Goal: Task Accomplishment & Management: Manage account settings

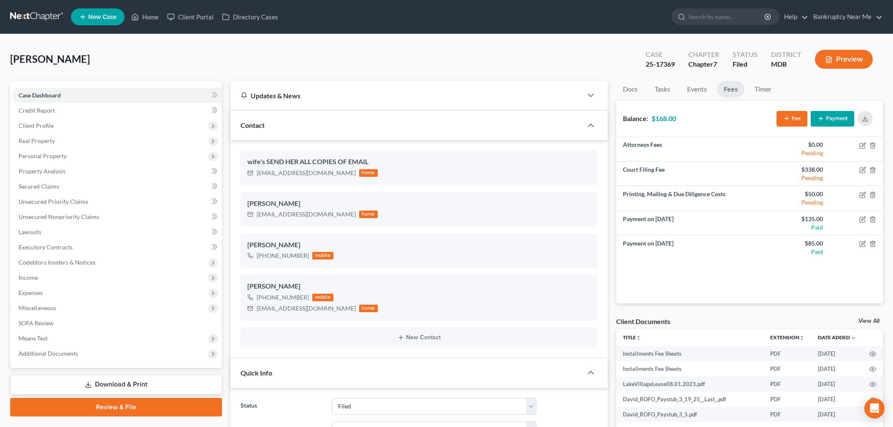
select select "6"
click at [39, 15] on link at bounding box center [37, 16] width 54 height 15
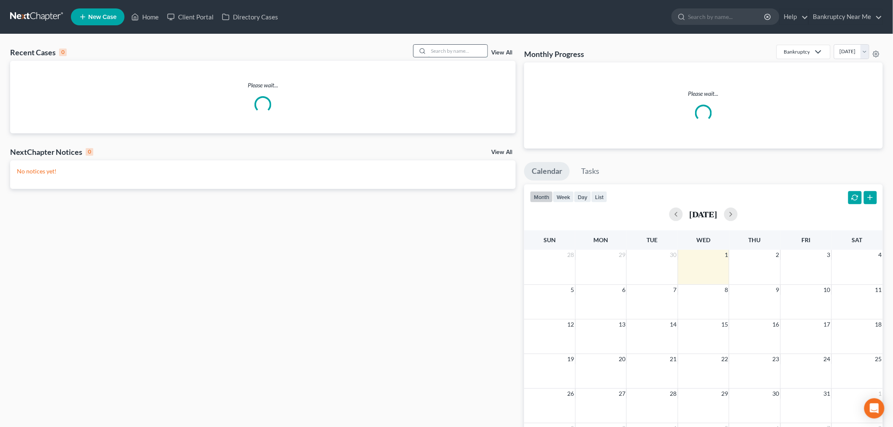
click at [470, 52] on input "search" at bounding box center [457, 51] width 59 height 12
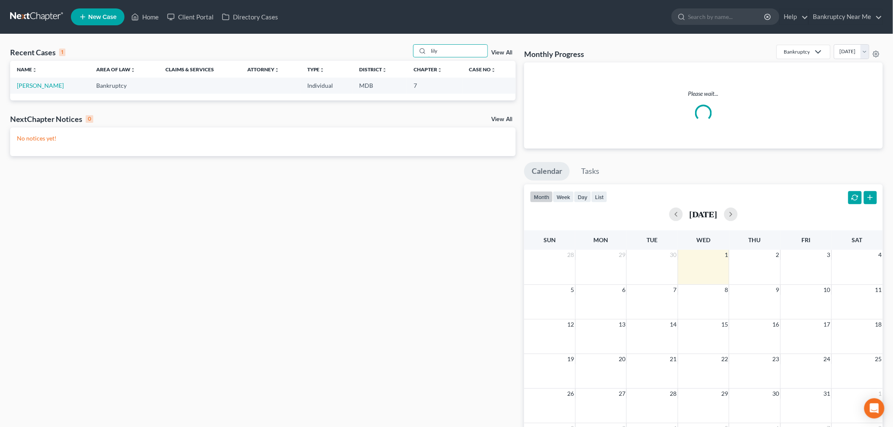
type input "lily"
click at [39, 89] on td "[PERSON_NAME]" at bounding box center [49, 86] width 79 height 16
click at [39, 86] on link "[PERSON_NAME]" at bounding box center [40, 85] width 47 height 7
select select "6"
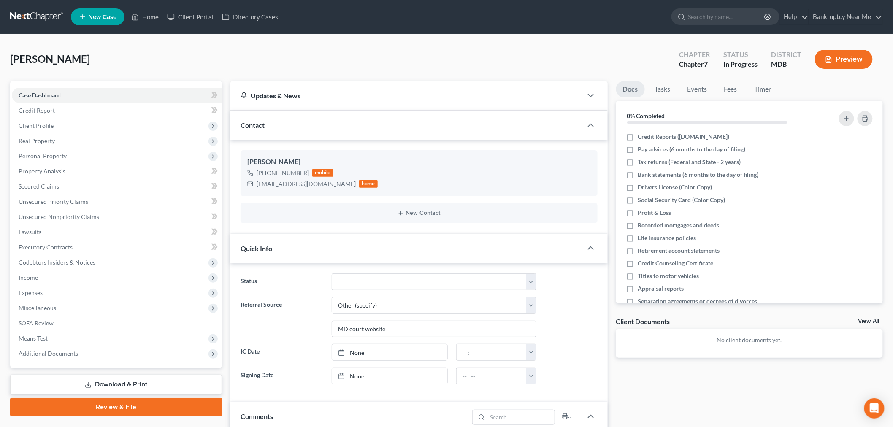
scroll to position [1199, 0]
drag, startPoint x: 321, startPoint y: 184, endPoint x: 244, endPoint y: 197, distance: 78.8
click at [243, 200] on ng-include "Lily Samonte +1 (202) 999-8168 mobile xlilysamonte@gmail.com home New Contact" at bounding box center [418, 186] width 357 height 73
click at [314, 182] on div "xlilysamonte@gmail.com" at bounding box center [305, 184] width 99 height 8
drag, startPoint x: 321, startPoint y: 186, endPoint x: 247, endPoint y: 186, distance: 74.2
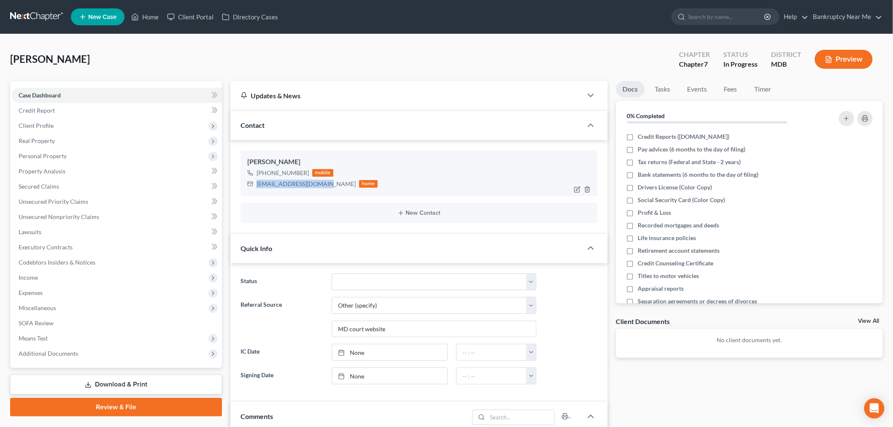
click at [247, 186] on div "xlilysamonte@gmail.com home" at bounding box center [312, 183] width 130 height 11
copy div "xlilysamonte@gmail.com"
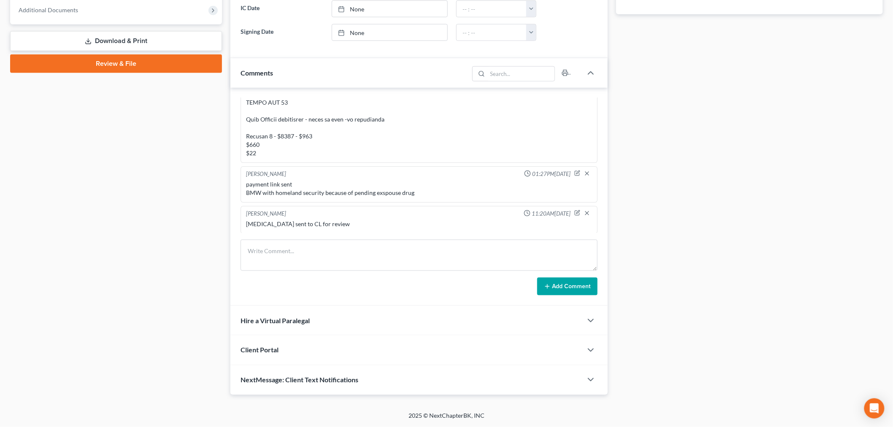
scroll to position [1199, 0]
drag, startPoint x: 317, startPoint y: 350, endPoint x: 317, endPoint y: 340, distance: 10.5
click at [316, 349] on div "Client Portal" at bounding box center [406, 349] width 352 height 29
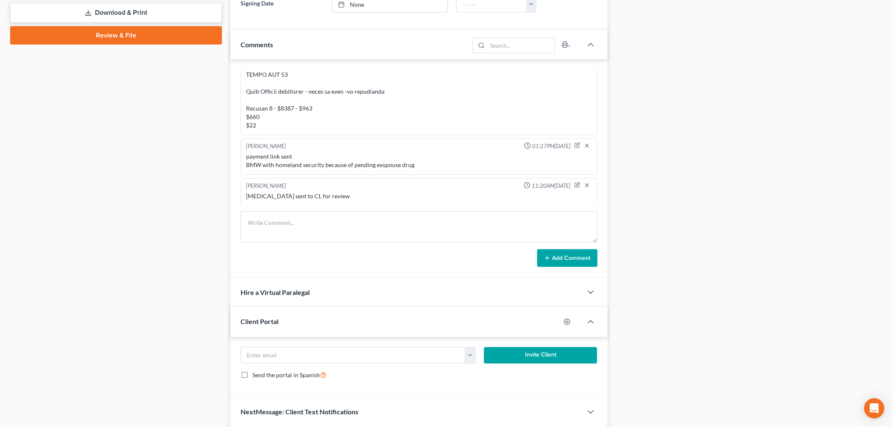
scroll to position [404, 0]
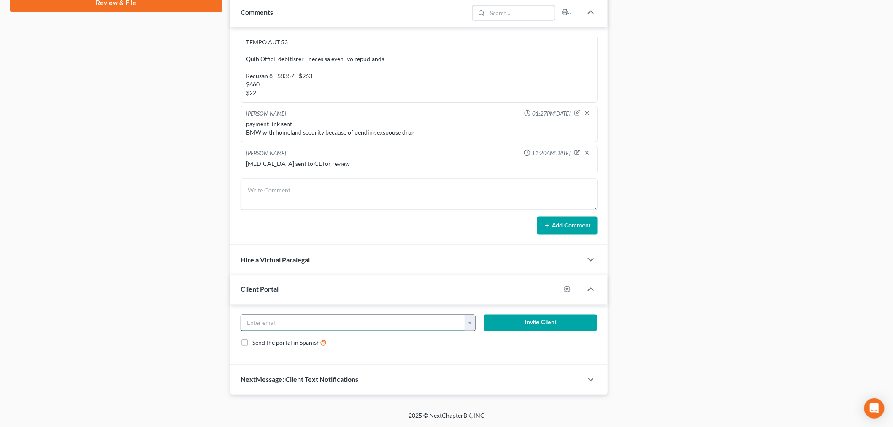
click at [309, 321] on input "email" at bounding box center [353, 323] width 224 height 16
paste input "xlilysamonte@gmail.com"
type input "xlilysamonte@gmail.com"
drag, startPoint x: 503, startPoint y: 331, endPoint x: 526, endPoint y: 312, distance: 29.3
click at [503, 331] on button "Invite Client" at bounding box center [540, 323] width 113 height 17
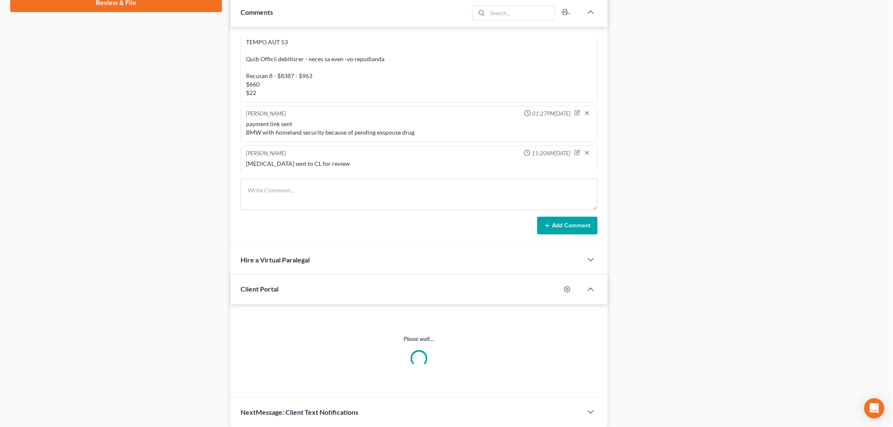
scroll to position [396, 0]
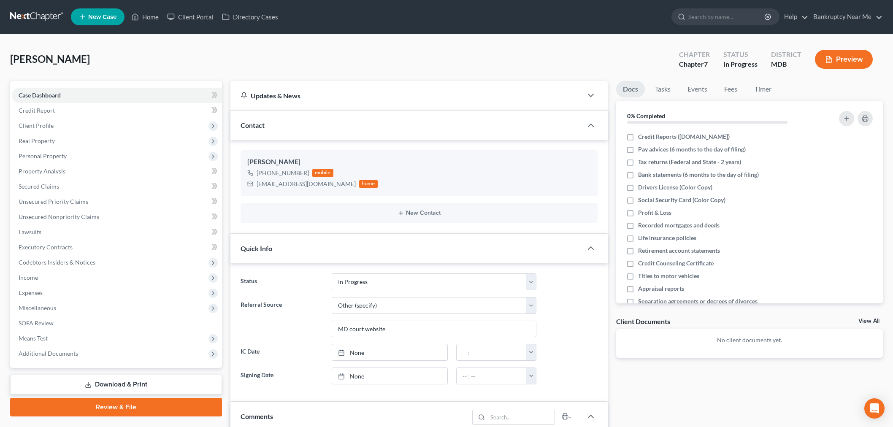
select select "9"
select select "6"
click at [21, 18] on link at bounding box center [37, 16] width 54 height 15
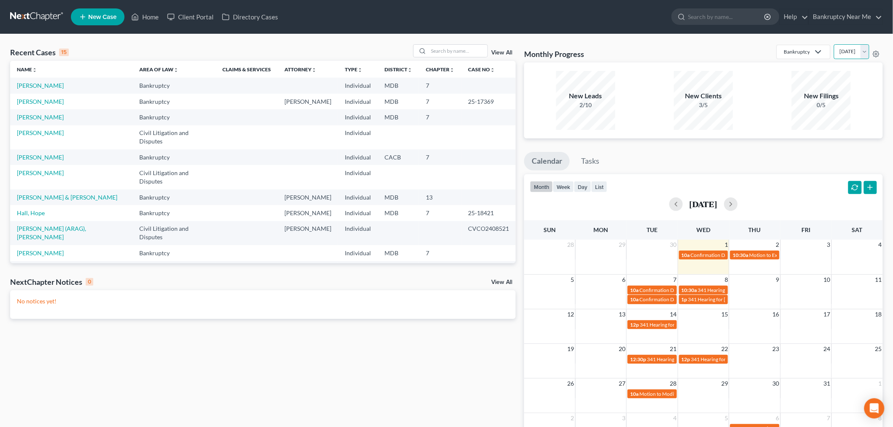
click at [851, 49] on select "[DATE] [DATE] [DATE] [DATE] [DATE] [DATE] [DATE] [DATE] [DATE] [DATE] [DATE] [D…" at bounding box center [850, 51] width 35 height 15
click at [833, 44] on select "[DATE] [DATE] [DATE] [DATE] [DATE] [DATE] [DATE] [DATE] [DATE] [DATE] [DATE] [D…" at bounding box center [850, 51] width 35 height 15
click at [842, 54] on select "[DATE] [DATE] [DATE] [DATE] [DATE] [DATE] [DATE] [DATE] [DATE] [DATE] [DATE] [D…" at bounding box center [850, 51] width 35 height 15
click at [833, 44] on select "[DATE] [DATE] [DATE] [DATE] [DATE] [DATE] [DATE] [DATE] [DATE] [DATE] [DATE] [D…" at bounding box center [850, 51] width 35 height 15
click at [846, 57] on select "[DATE] [DATE] [DATE] [DATE] [DATE] [DATE] [DATE] [DATE] [DATE] [DATE] [DATE] [D…" at bounding box center [850, 51] width 35 height 15
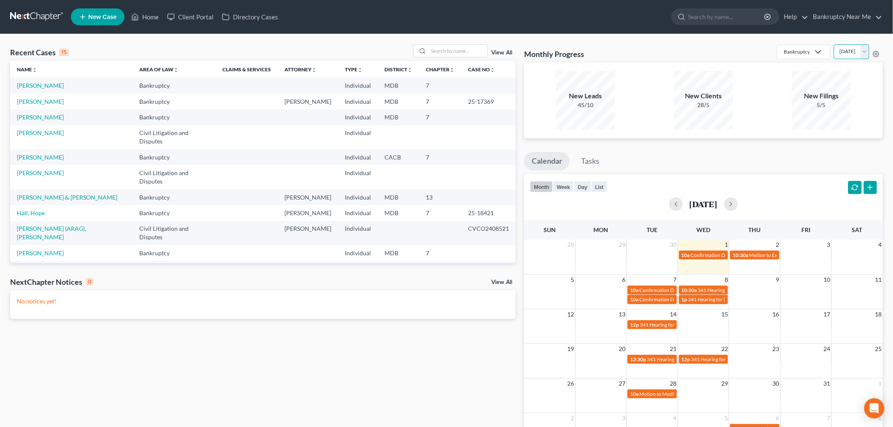
click at [833, 44] on select "[DATE] [DATE] [DATE] [DATE] [DATE] [DATE] [DATE] [DATE] [DATE] [DATE] [DATE] [D…" at bounding box center [850, 51] width 35 height 15
click at [835, 52] on select "[DATE] [DATE] [DATE] [DATE] [DATE] [DATE] [DATE] [DATE] [DATE] [DATE] [DATE] [D…" at bounding box center [850, 51] width 35 height 15
click at [833, 44] on select "[DATE] [DATE] [DATE] [DATE] [DATE] [DATE] [DATE] [DATE] [DATE] [DATE] [DATE] [D…" at bounding box center [850, 51] width 35 height 15
click at [833, 107] on div "5/5" at bounding box center [820, 105] width 59 height 8
click at [841, 49] on select "[DATE] [DATE] [DATE] [DATE] [DATE] [DATE] [DATE] [DATE] [DATE] [DATE] [DATE] [D…" at bounding box center [850, 51] width 35 height 15
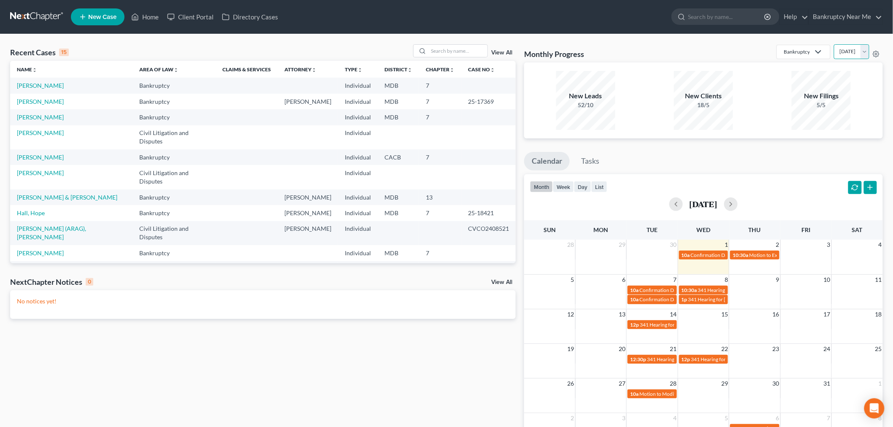
click at [833, 44] on select "[DATE] [DATE] [DATE] [DATE] [DATE] [DATE] [DATE] [DATE] [DATE] [DATE] [DATE] [D…" at bounding box center [850, 51] width 35 height 15
click at [833, 49] on select "October 2025 September 2025 August 2025 July 2025 June 2025 May 2025 April 2025…" at bounding box center [850, 51] width 35 height 15
click at [833, 44] on select "October 2025 September 2025 August 2025 July 2025 June 2025 May 2025 April 2025…" at bounding box center [850, 51] width 35 height 15
click at [844, 52] on select "October 2025 September 2025 August 2025 July 2025 June 2025 May 2025 April 2025…" at bounding box center [850, 51] width 35 height 15
click at [833, 44] on select "October 2025 September 2025 August 2025 July 2025 June 2025 May 2025 April 2025…" at bounding box center [850, 51] width 35 height 15
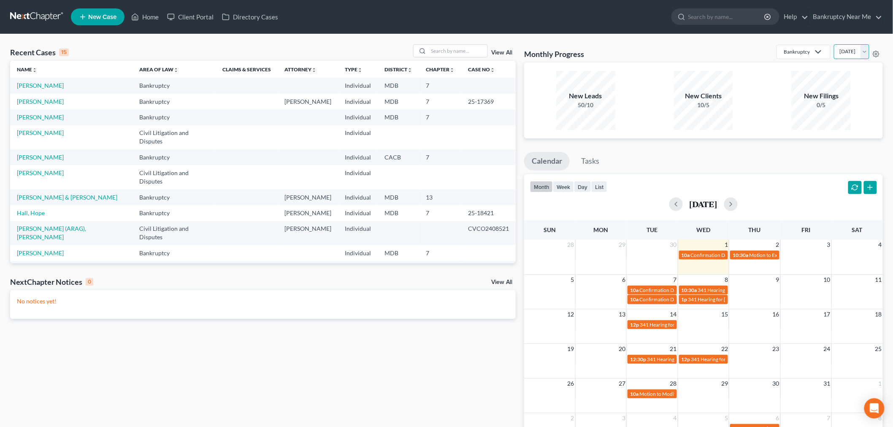
click at [833, 51] on select "October 2025 September 2025 August 2025 July 2025 June 2025 May 2025 April 2025…" at bounding box center [850, 51] width 35 height 15
click at [833, 44] on select "October 2025 September 2025 August 2025 July 2025 June 2025 May 2025 April 2025…" at bounding box center [850, 51] width 35 height 15
click at [841, 56] on select "October 2025 September 2025 August 2025 July 2025 June 2025 May 2025 April 2025…" at bounding box center [850, 51] width 35 height 15
click at [833, 44] on select "October 2025 September 2025 August 2025 July 2025 June 2025 May 2025 April 2025…" at bounding box center [850, 51] width 35 height 15
click at [833, 53] on select "October 2025 September 2025 August 2025 July 2025 June 2025 May 2025 April 2025…" at bounding box center [850, 51] width 35 height 15
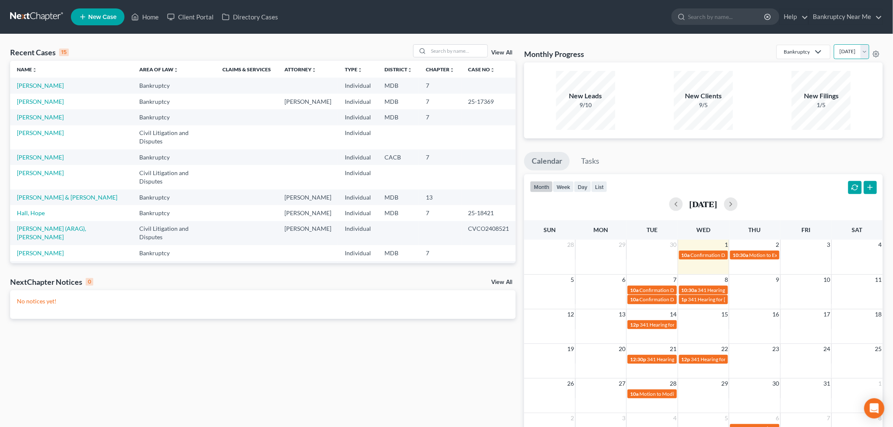
click at [833, 44] on select "October 2025 September 2025 August 2025 July 2025 June 2025 May 2025 April 2025…" at bounding box center [850, 51] width 35 height 15
click at [834, 49] on select "October 2025 September 2025 August 2025 July 2025 June 2025 May 2025 April 2025…" at bounding box center [850, 51] width 35 height 15
select select "0"
click at [833, 44] on select "October 2025 September 2025 August 2025 July 2025 June 2025 May 2025 April 2025…" at bounding box center [850, 51] width 35 height 15
click at [455, 53] on input "search" at bounding box center [457, 51] width 59 height 12
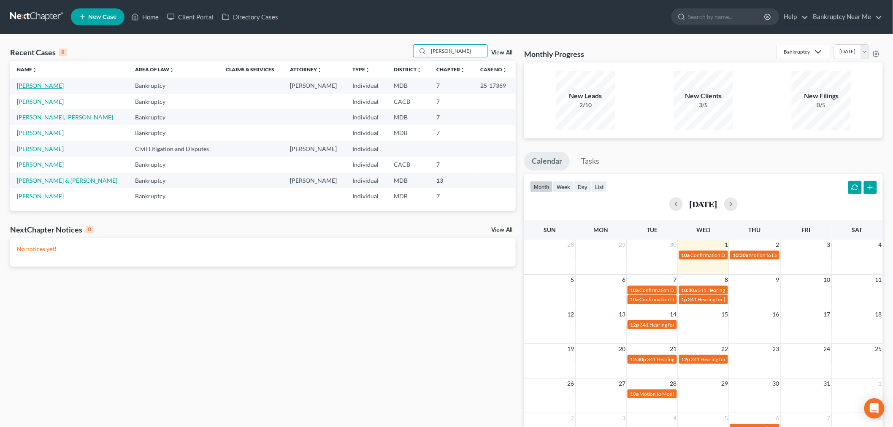
type input "david"
click at [37, 89] on link "[PERSON_NAME]" at bounding box center [40, 85] width 47 height 7
select select "6"
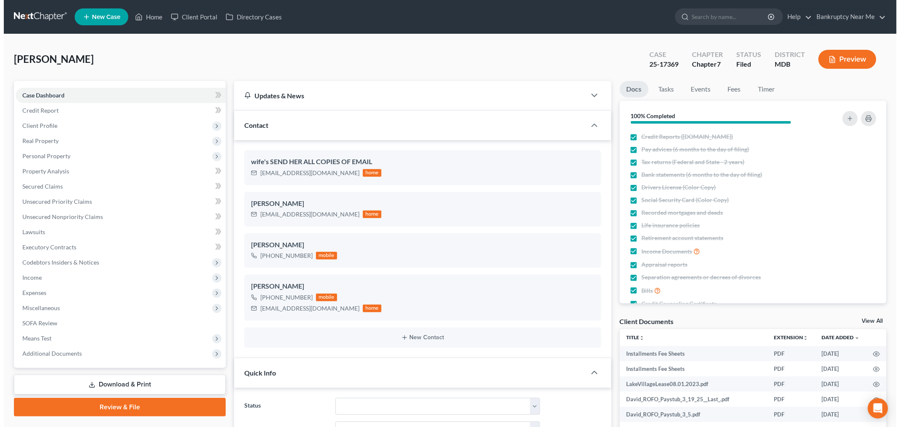
scroll to position [6913, 0]
click at [726, 91] on link "Fees" at bounding box center [730, 89] width 27 height 16
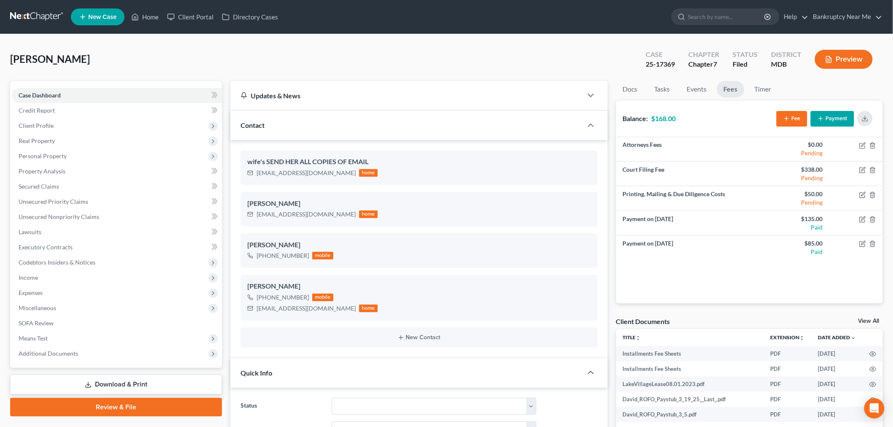
click at [839, 116] on button "Payment" at bounding box center [831, 119] width 43 height 16
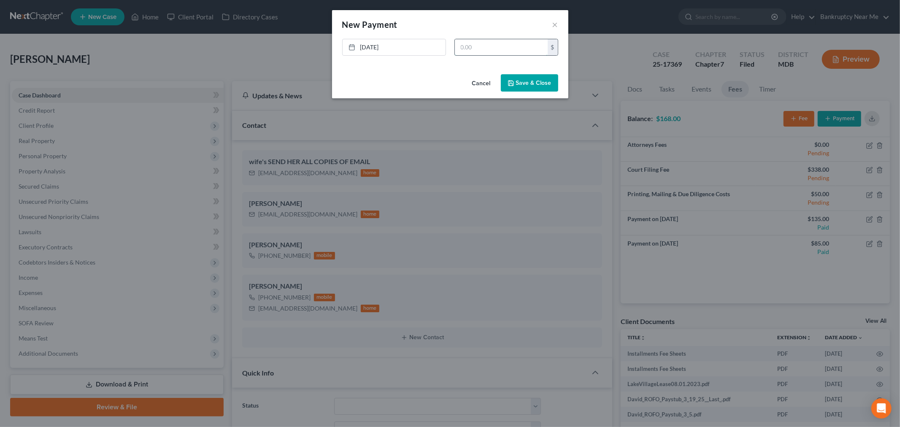
click at [531, 49] on input "text" at bounding box center [501, 47] width 93 height 16
type input "85"
click at [535, 79] on button "Save & Close" at bounding box center [529, 83] width 57 height 18
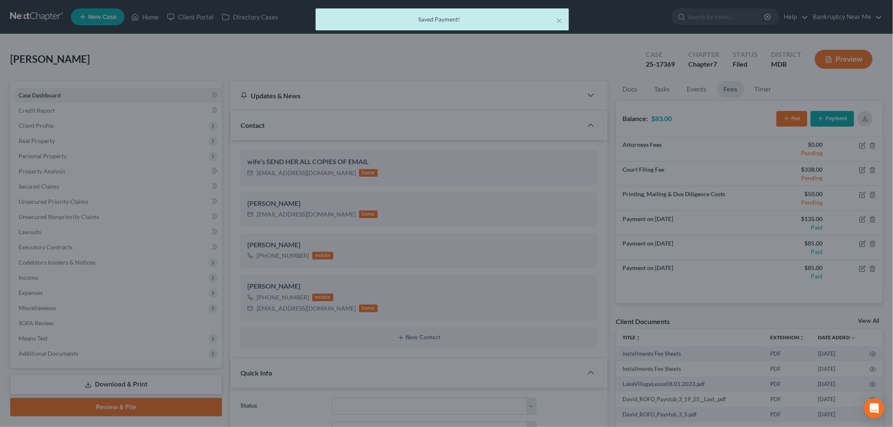
scroll to position [6913, 0]
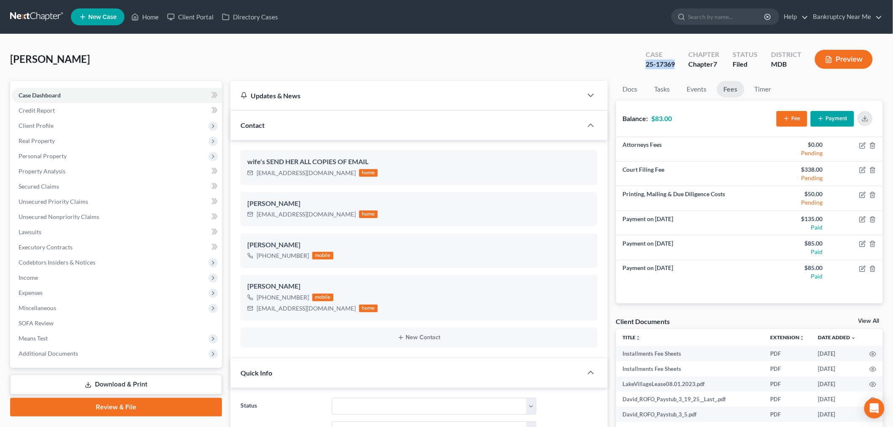
drag, startPoint x: 678, startPoint y: 63, endPoint x: 635, endPoint y: 68, distance: 43.7
click at [635, 68] on div "Davis, David Upgraded Case 25-17369 Chapter Chapter 7 Status Filed District MDB…" at bounding box center [446, 62] width 872 height 37
copy div "25-17369"
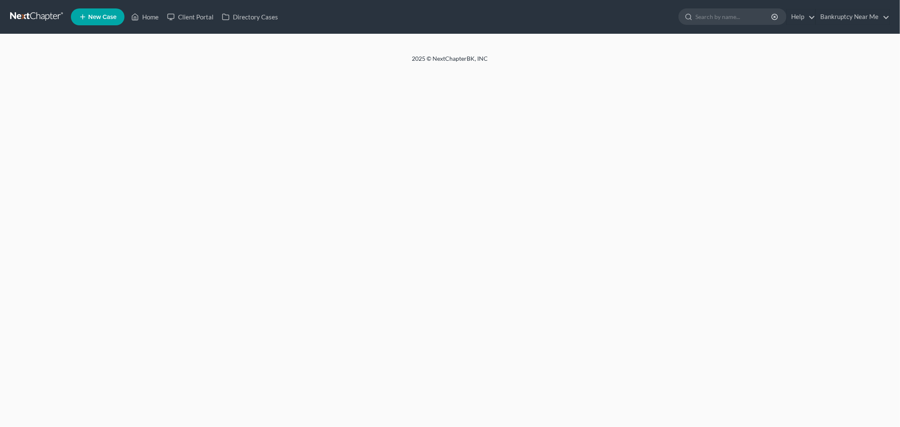
select select "6"
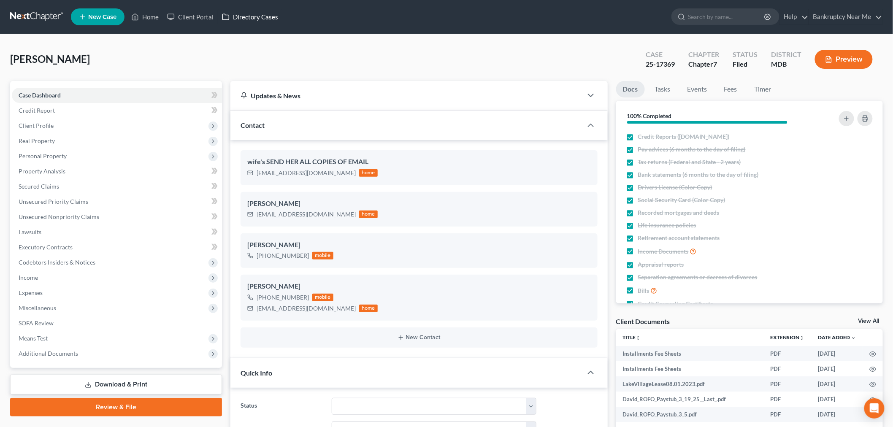
scroll to position [6913, 0]
click at [53, 143] on span "Real Property" at bounding box center [37, 140] width 36 height 7
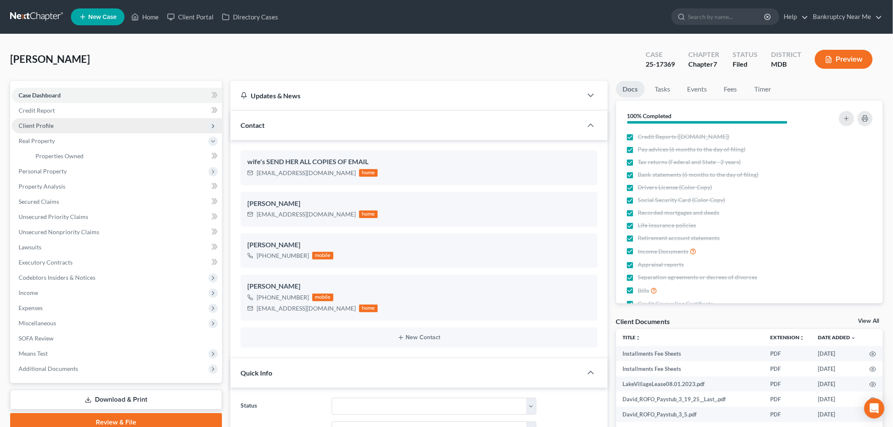
click at [74, 124] on span "Client Profile" at bounding box center [117, 125] width 210 height 15
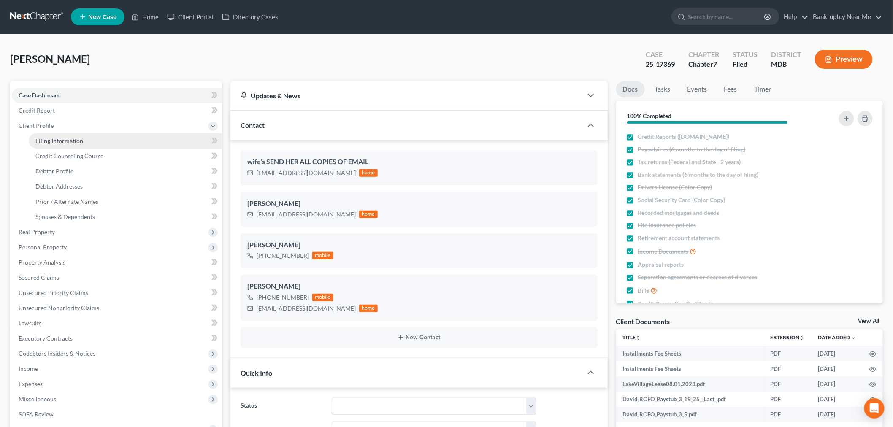
click at [79, 137] on span "Filing Information" at bounding box center [59, 140] width 48 height 7
select select "1"
select select "0"
select select "21"
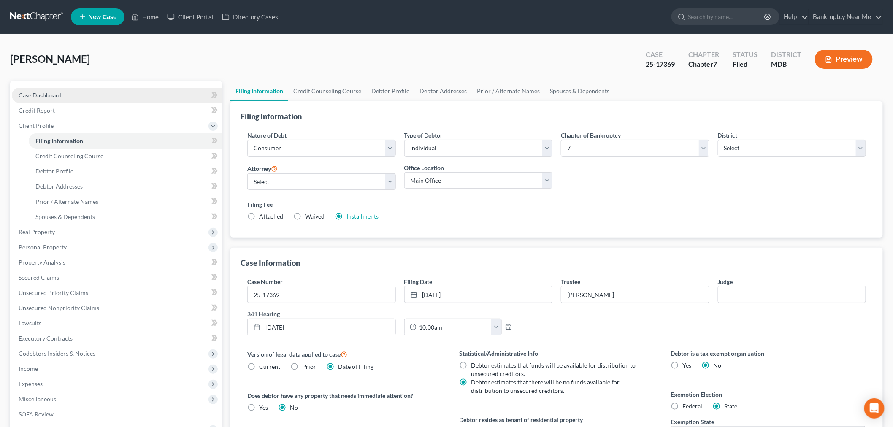
click at [57, 97] on span "Case Dashboard" at bounding box center [40, 95] width 43 height 7
select select "6"
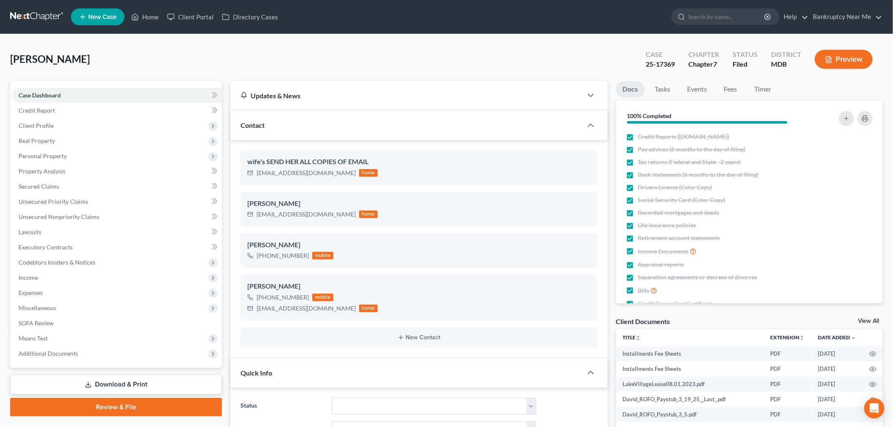
scroll to position [6913, 0]
click at [725, 87] on link "Fees" at bounding box center [730, 89] width 27 height 16
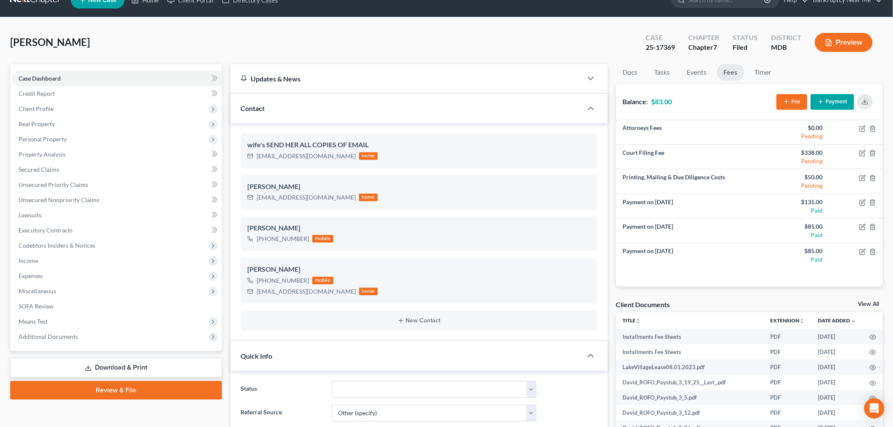
scroll to position [0, 0]
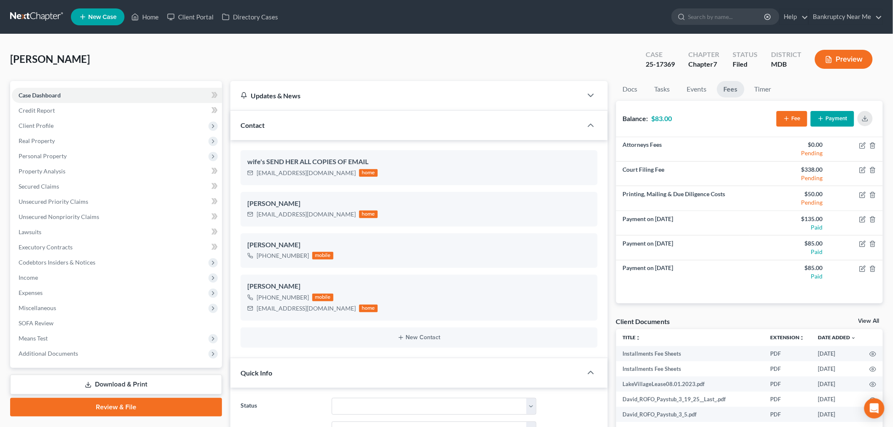
click at [46, 8] on nav "Home New Case Client Portal Directory Cases Bankruptcy Near Me iris@bankruptcyn…" at bounding box center [446, 17] width 893 height 34
click at [44, 12] on link at bounding box center [37, 16] width 54 height 15
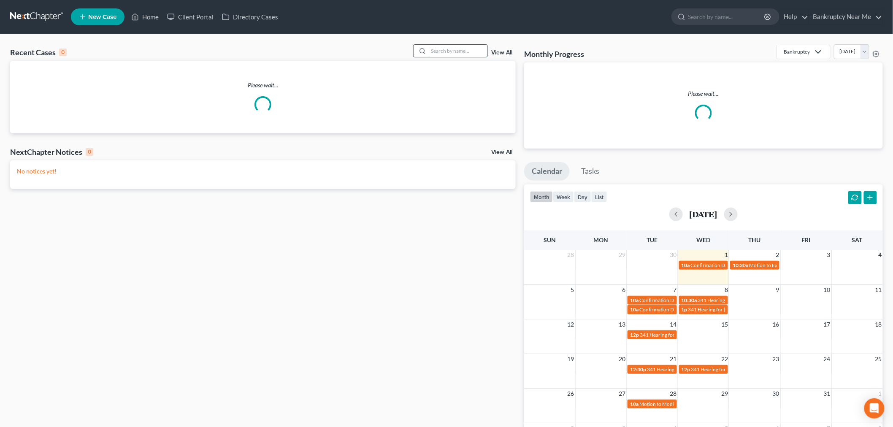
click at [461, 51] on input "search" at bounding box center [457, 51] width 59 height 12
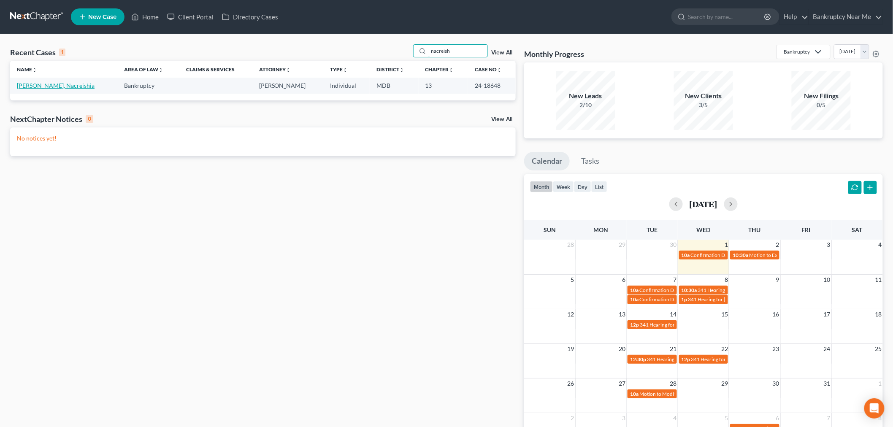
type input "nacreish"
click at [44, 89] on link "[PERSON_NAME], Nacreishia" at bounding box center [56, 85] width 78 height 7
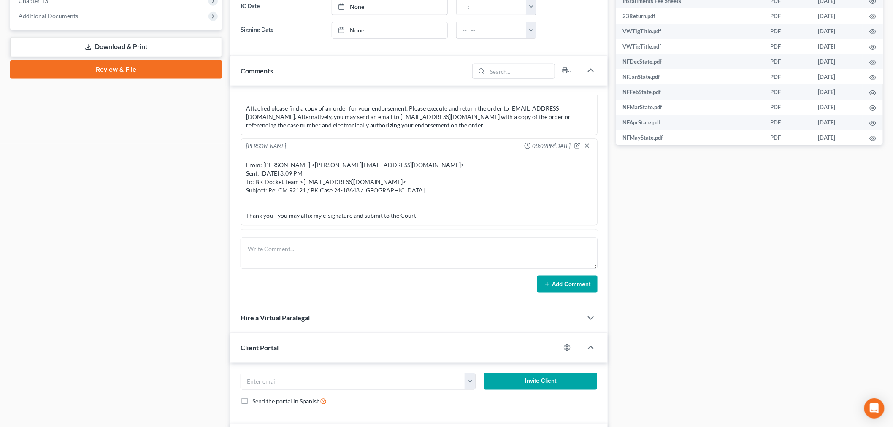
scroll to position [375, 0]
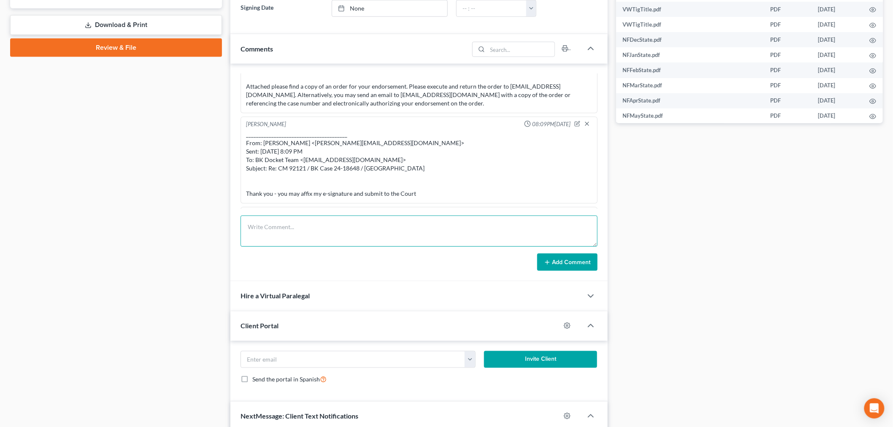
click at [503, 235] on textarea at bounding box center [418, 231] width 357 height 31
type textarea "Notified client she does not need to attend hearing on 10/9 since agreement is …"
click at [590, 263] on button "Add Comment" at bounding box center [567, 262] width 60 height 18
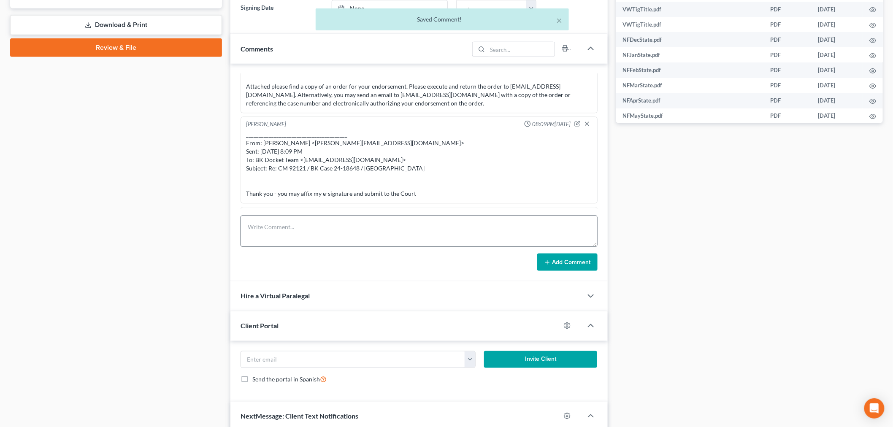
scroll to position [9074, 0]
